Goal: Task Accomplishment & Management: Complete application form

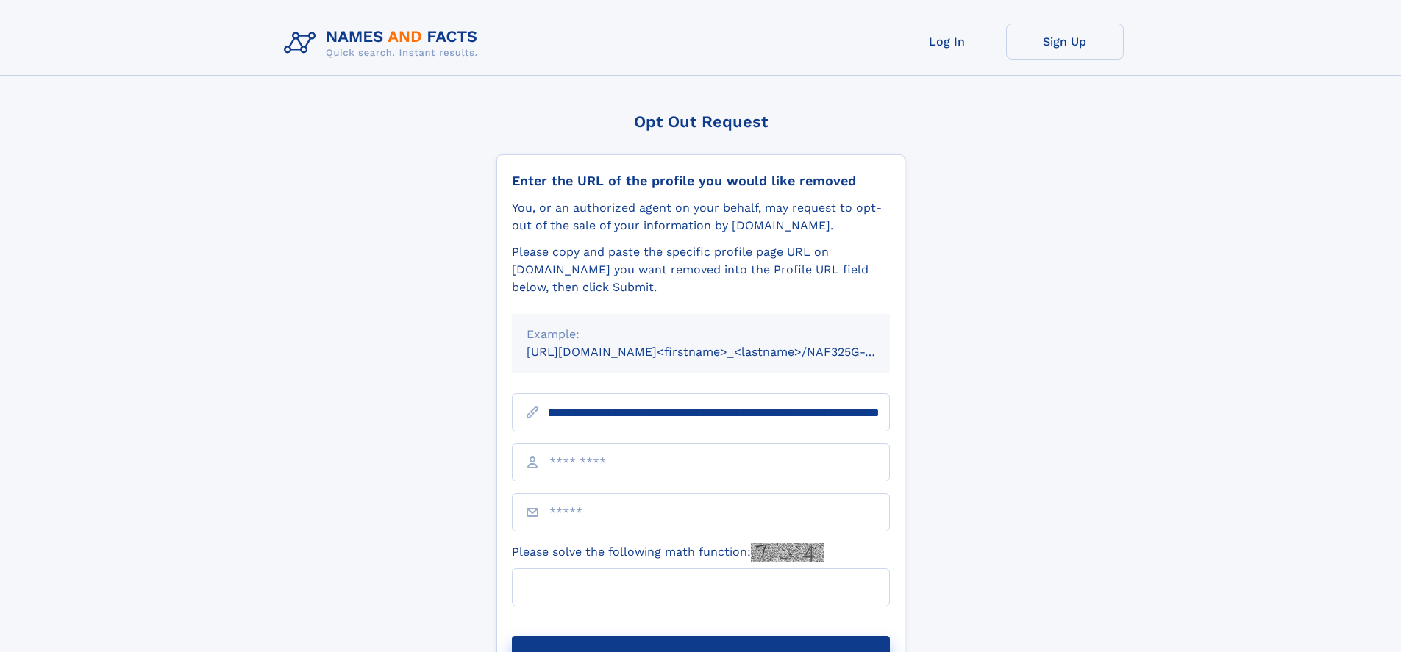
scroll to position [0, 168]
type input "**********"
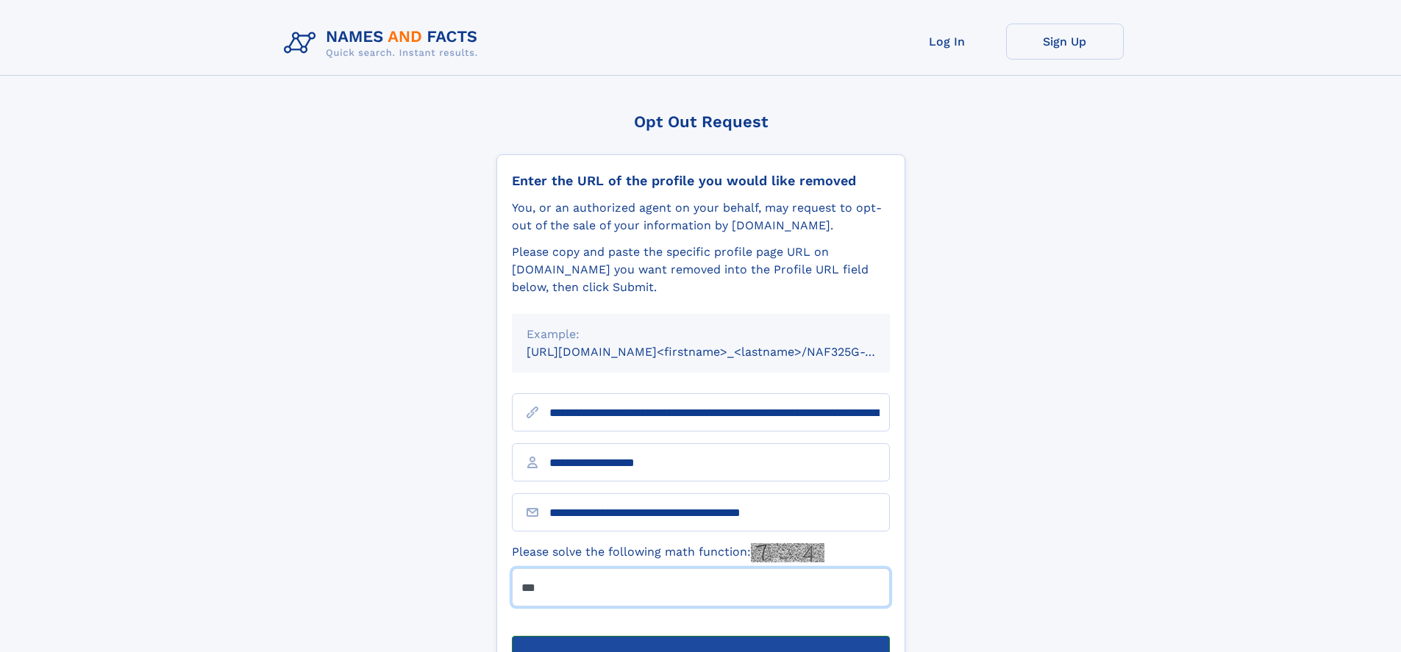
type input "***"
click at [700, 636] on button "Submit Opt Out Request" at bounding box center [701, 659] width 378 height 47
